Goal: Task Accomplishment & Management: Use online tool/utility

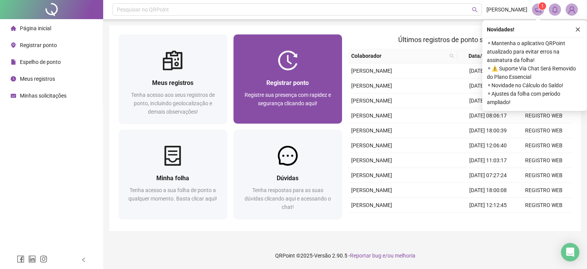
click at [307, 86] on span "Registrar ponto" at bounding box center [288, 82] width 42 height 7
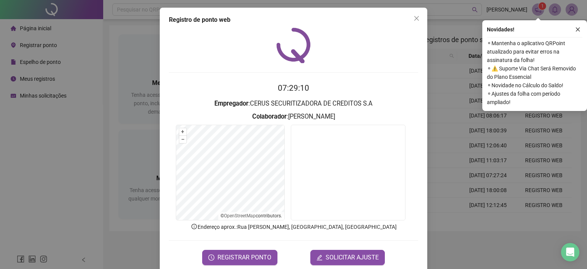
click at [353, 76] on div "07:29:10 Empregador : CERUS SECURITIZADORA DE CREDITOS [PERSON_NAME] : [PERSON_…" at bounding box center [293, 147] width 249 height 238
click at [255, 255] on span "REGISTRAR PONTO" at bounding box center [245, 257] width 54 height 9
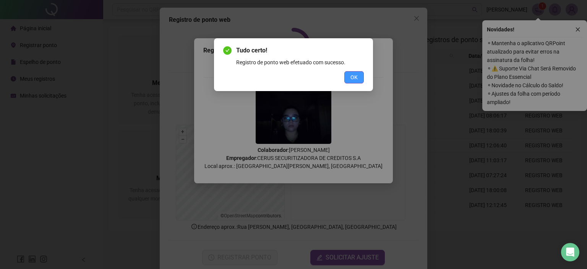
click at [353, 78] on span "OK" at bounding box center [354, 77] width 7 height 8
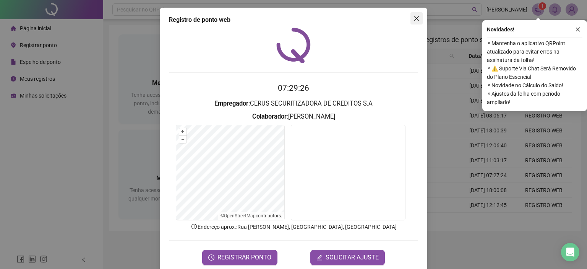
click at [411, 16] on span "Close" at bounding box center [417, 18] width 12 height 6
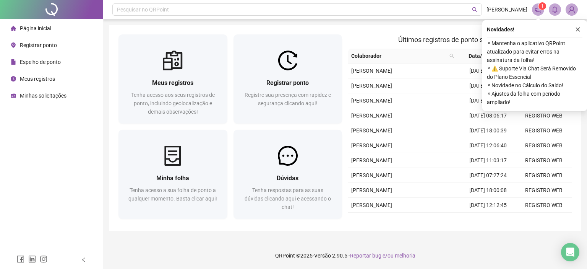
click at [360, 238] on div "Pesquisar no QRPoint VANESSA VASCONCELOS 1 Meus registros Tenha acesso aos seus…" at bounding box center [345, 134] width 484 height 269
click at [579, 30] on icon "close" at bounding box center [578, 30] width 4 height 4
click at [579, 31] on icon "close" at bounding box center [578, 29] width 5 height 5
